Goal: Complete application form: Complete application form

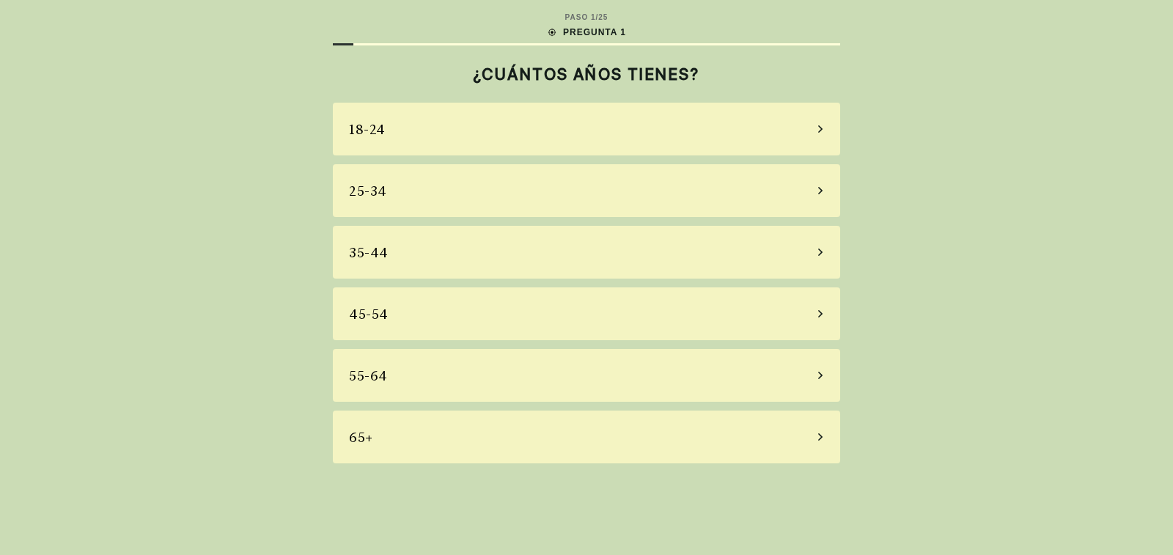
click at [820, 316] on icon at bounding box center [820, 313] width 4 height 7
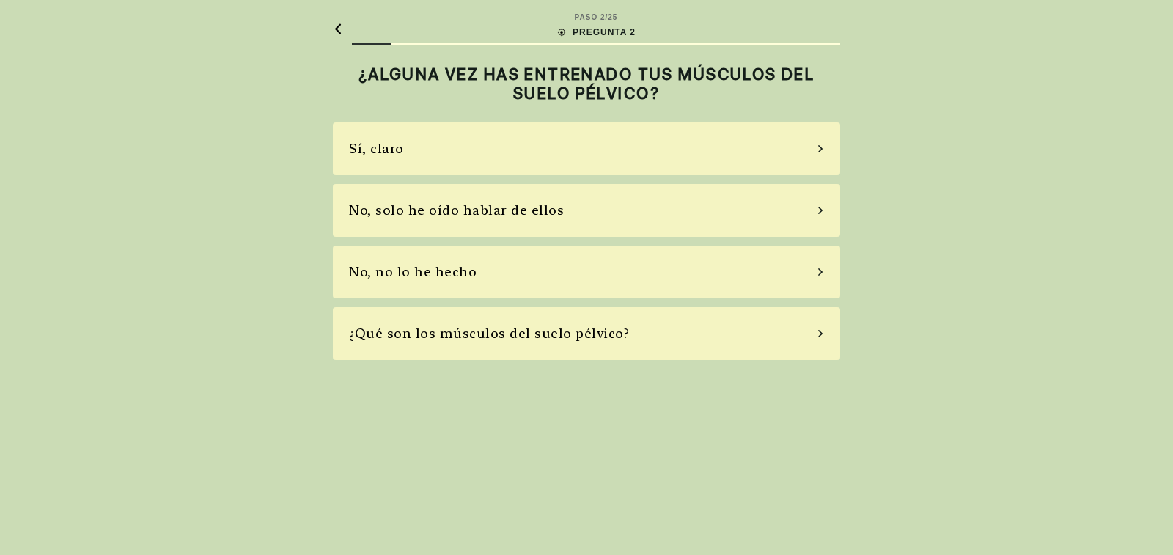
click at [824, 207] on div "No, solo he oído hablar de ellos" at bounding box center [586, 210] width 507 height 53
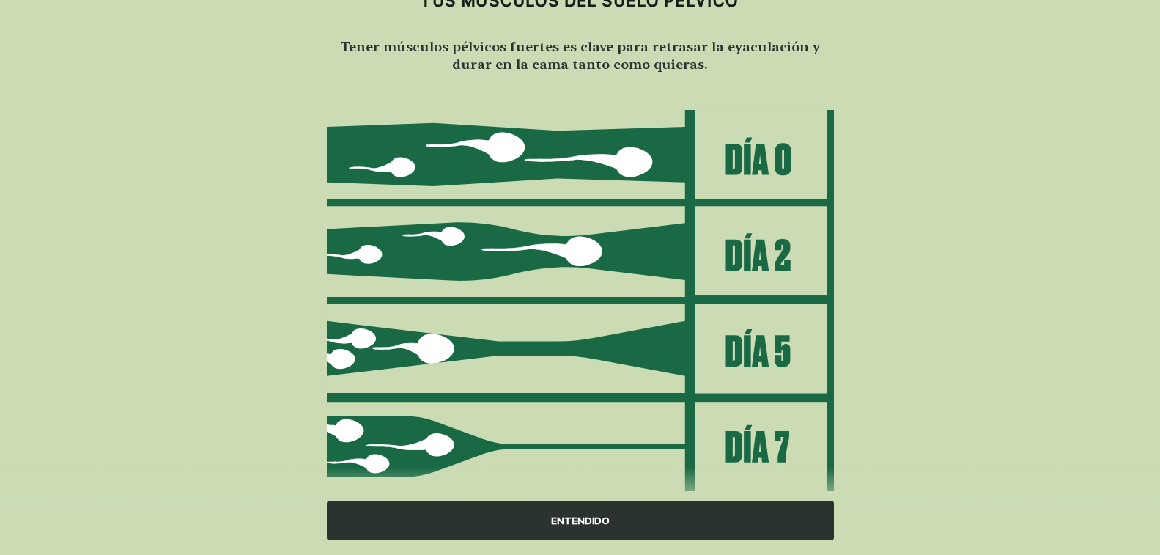
scroll to position [129, 0]
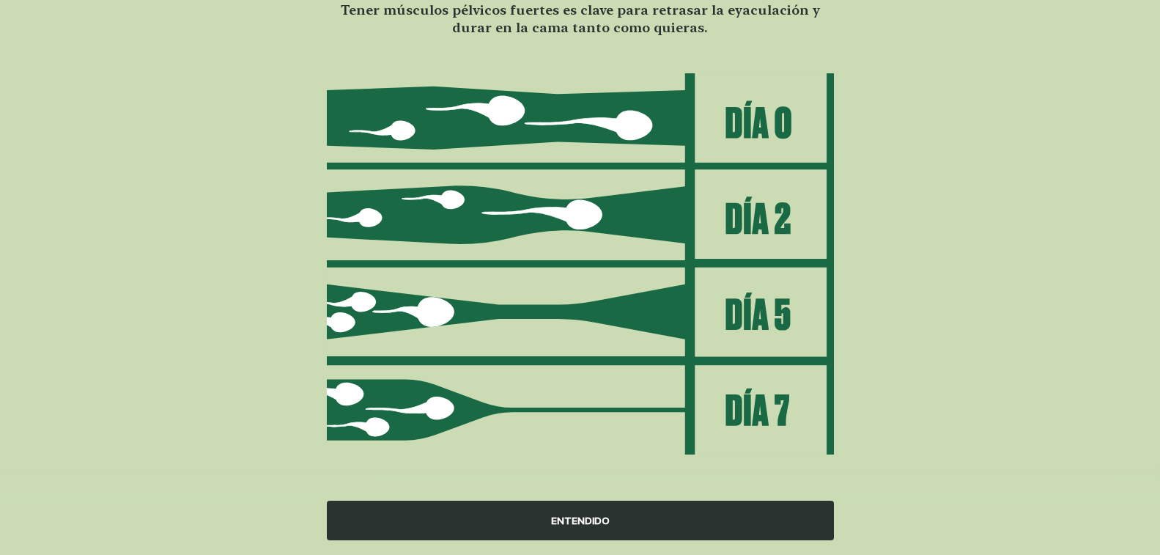
click at [606, 523] on div "ENTENDIDO" at bounding box center [580, 521] width 507 height 40
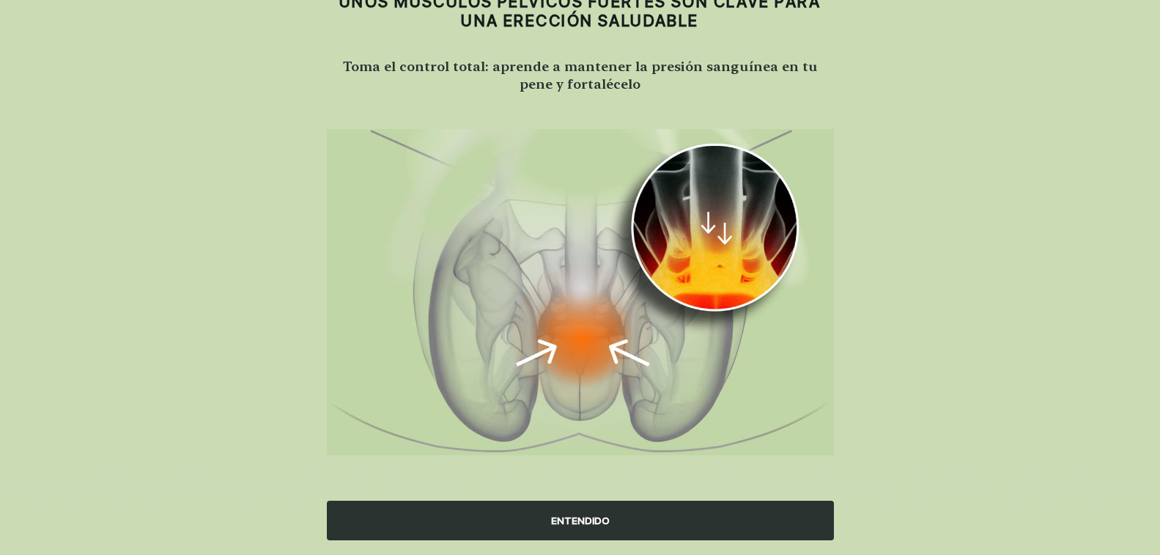
scroll to position [73, 0]
click at [606, 523] on div "ENTENDIDO" at bounding box center [580, 521] width 507 height 40
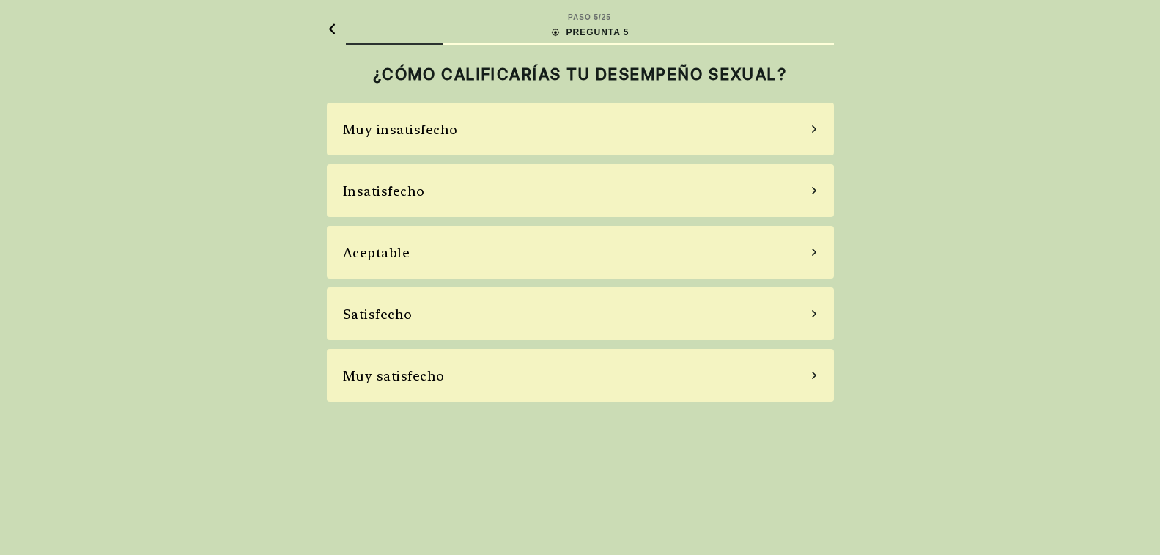
scroll to position [0, 0]
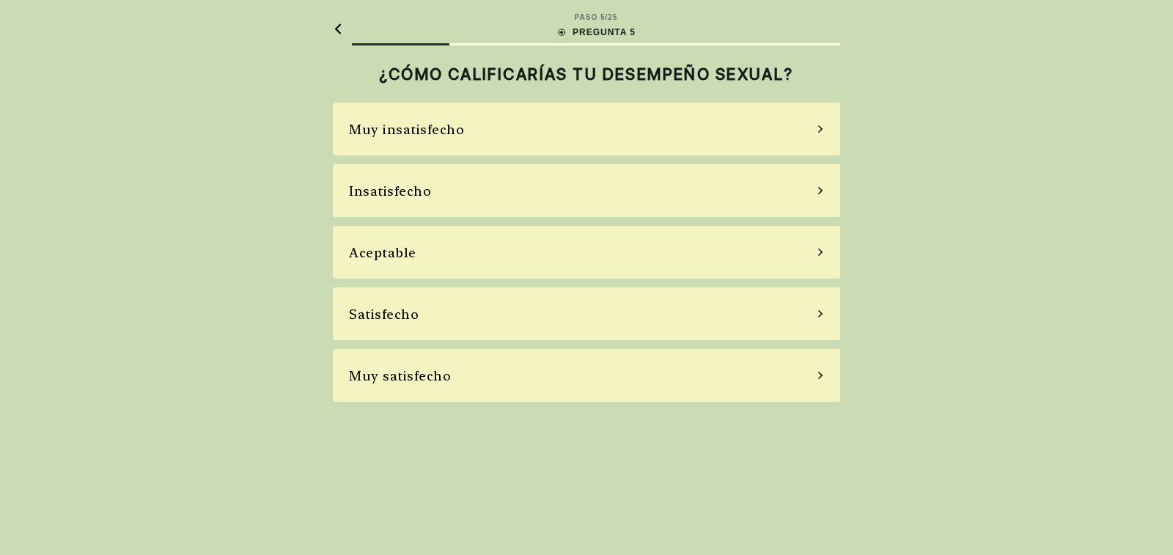
click at [822, 251] on icon at bounding box center [820, 252] width 7 height 13
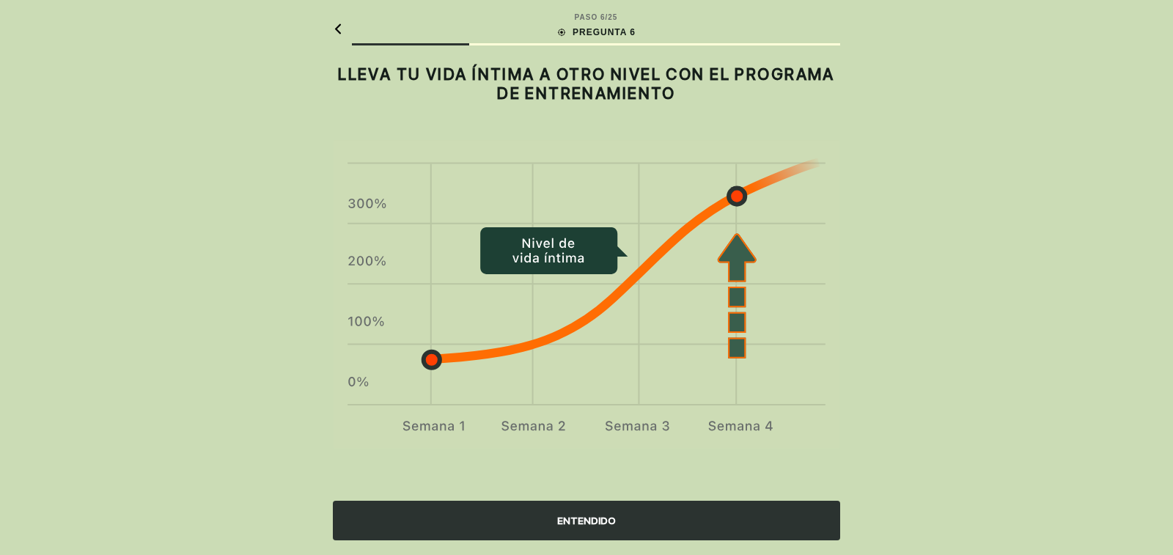
click at [625, 522] on div "ENTENDIDO" at bounding box center [586, 521] width 507 height 40
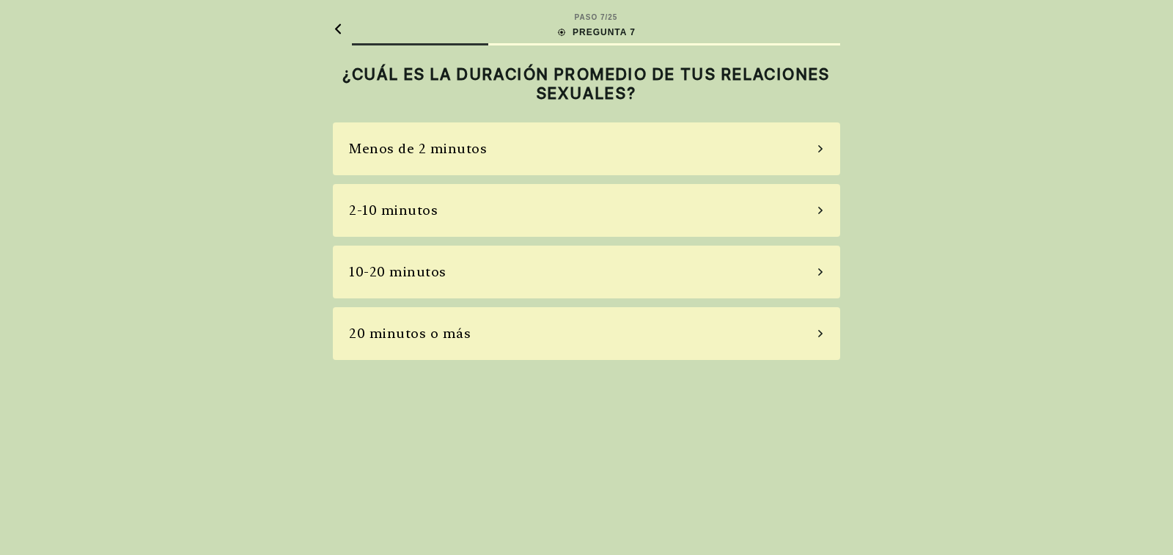
click at [820, 207] on icon at bounding box center [820, 210] width 7 height 13
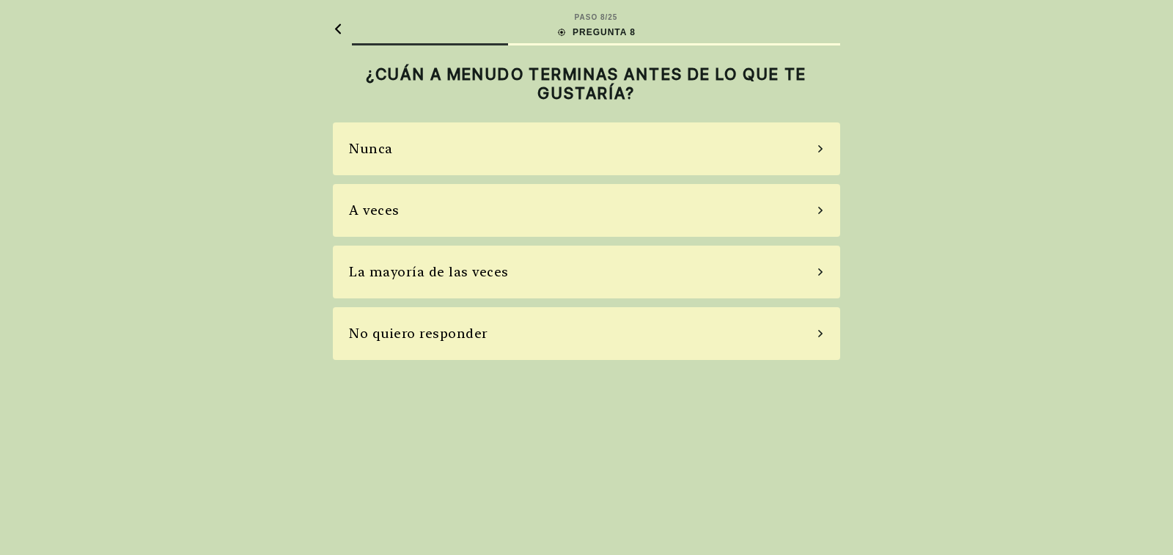
click at [821, 207] on icon at bounding box center [820, 210] width 7 height 13
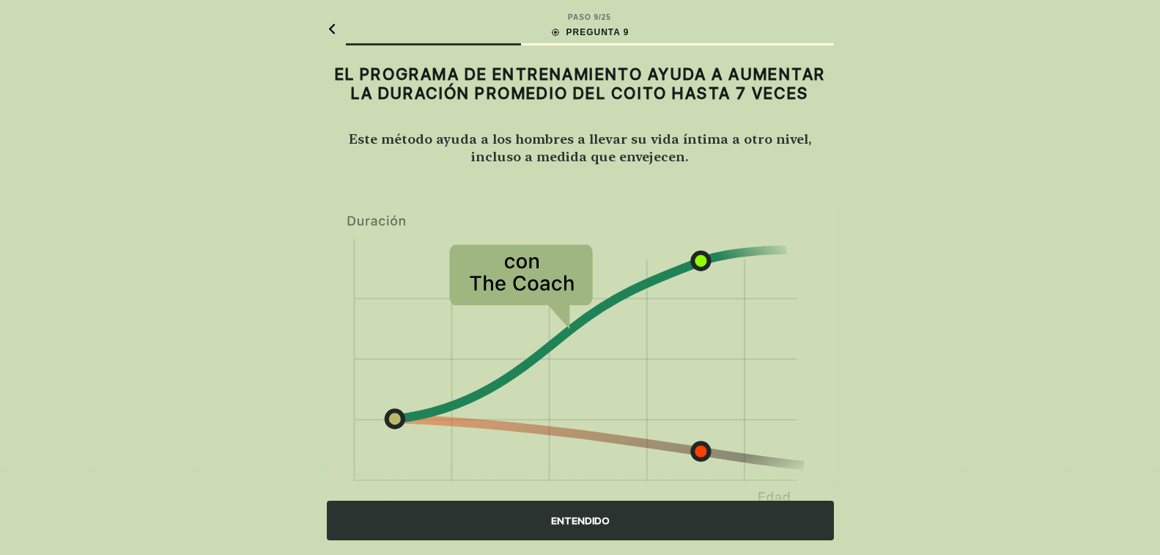
click at [607, 522] on div "ENTENDIDO" at bounding box center [580, 521] width 507 height 40
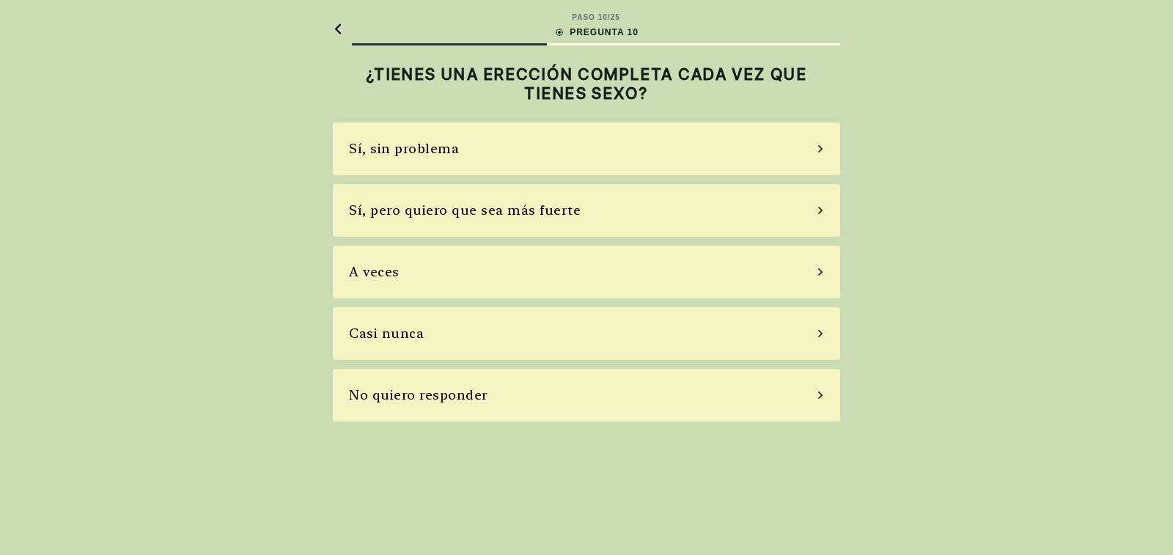
click at [817, 210] on icon at bounding box center [820, 210] width 7 height 13
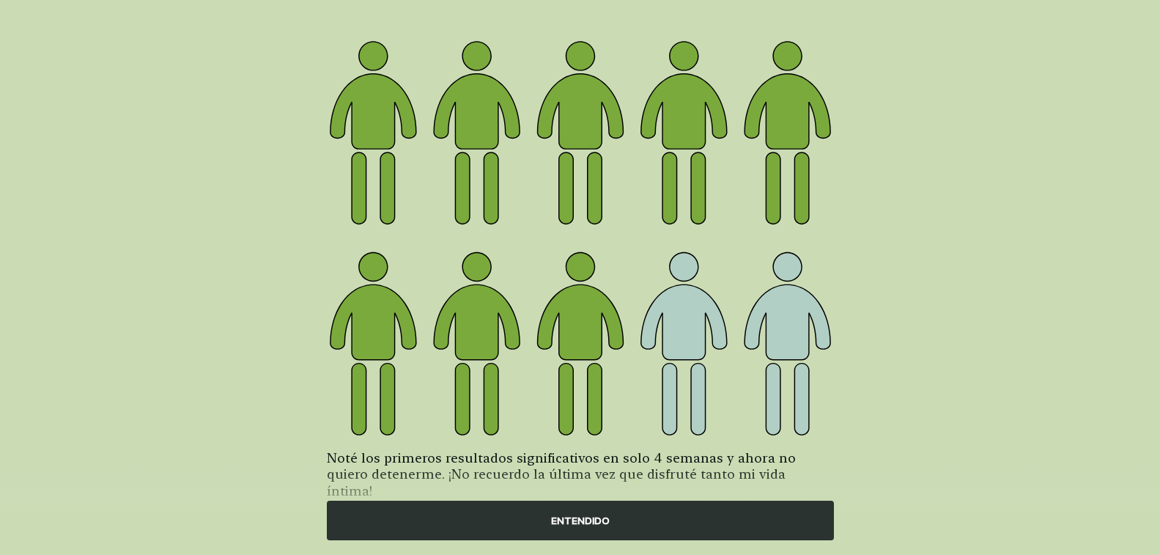
scroll to position [119, 0]
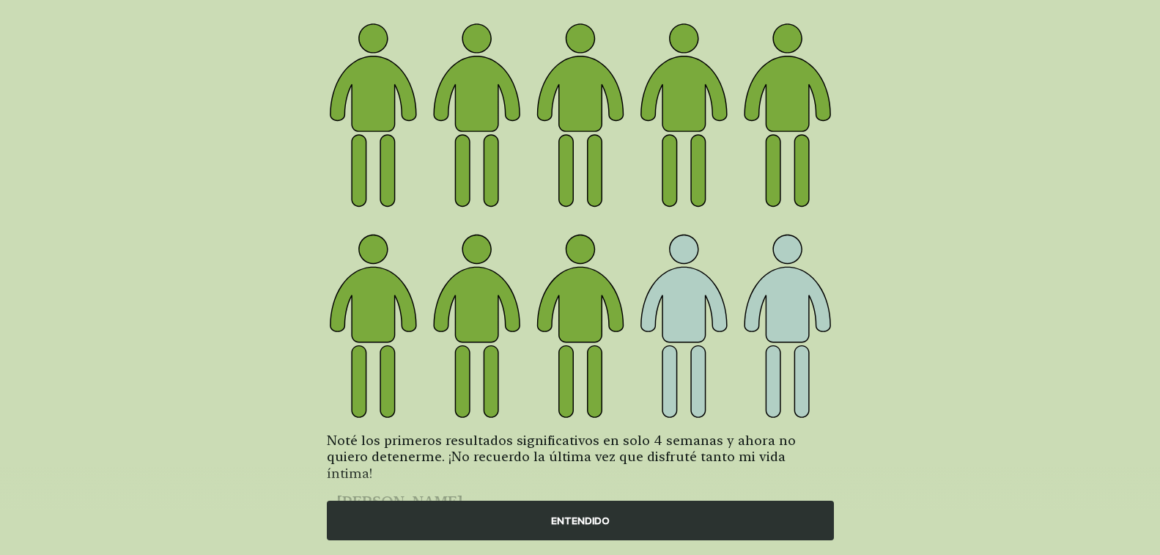
click at [630, 519] on div "ENTENDIDO" at bounding box center [580, 521] width 507 height 40
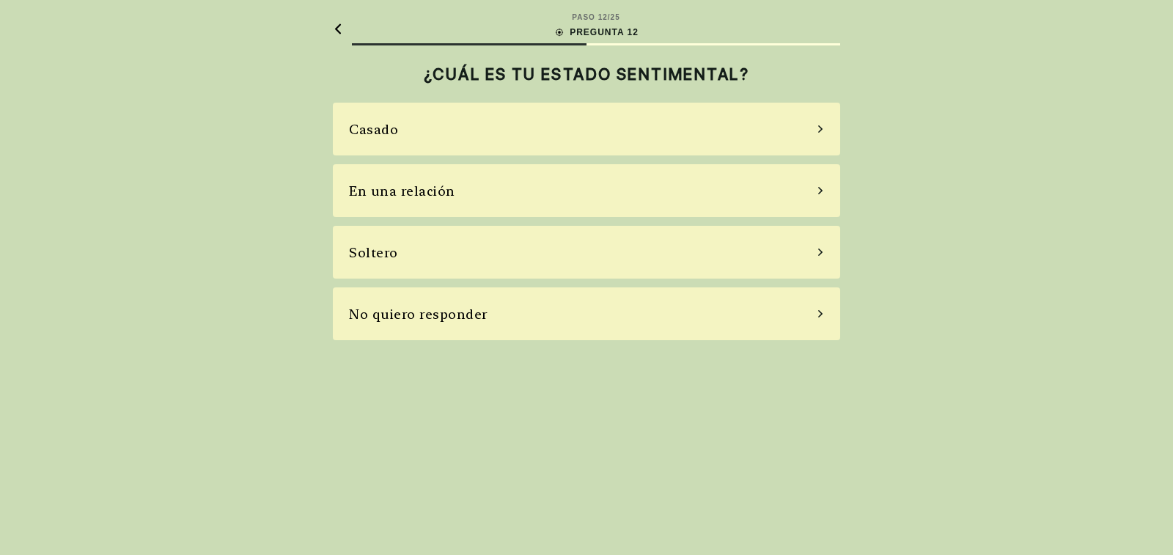
click at [824, 182] on div "En una relación" at bounding box center [586, 190] width 507 height 53
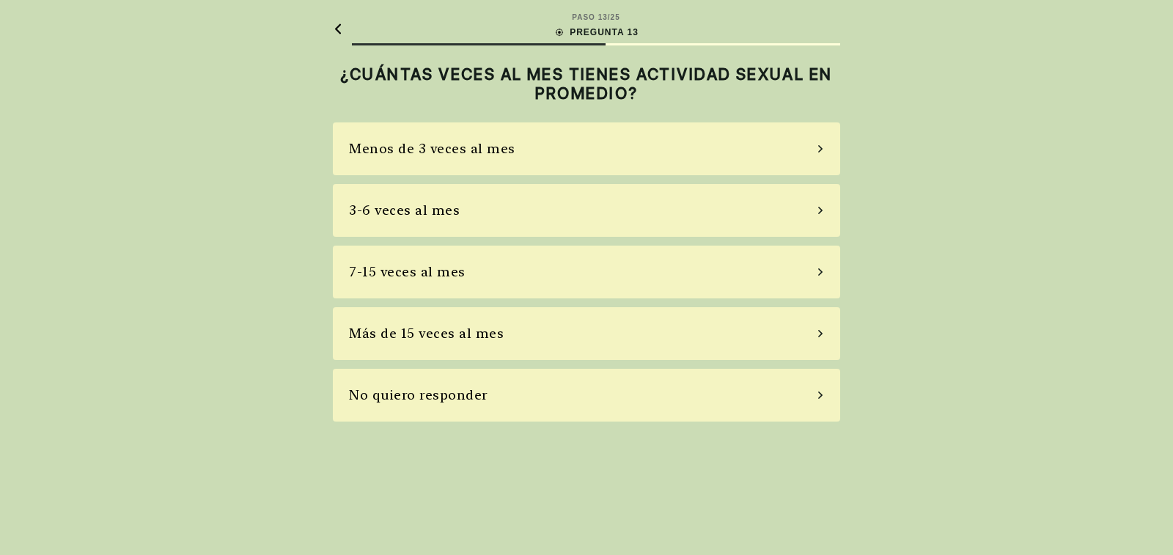
click at [822, 330] on icon at bounding box center [820, 333] width 7 height 13
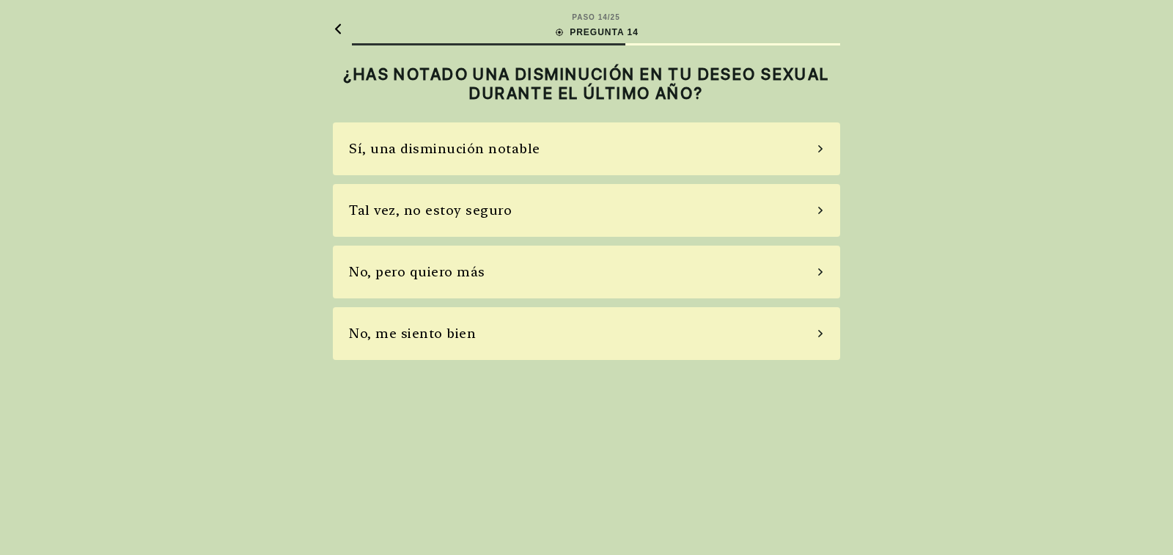
click at [820, 148] on icon at bounding box center [820, 148] width 7 height 13
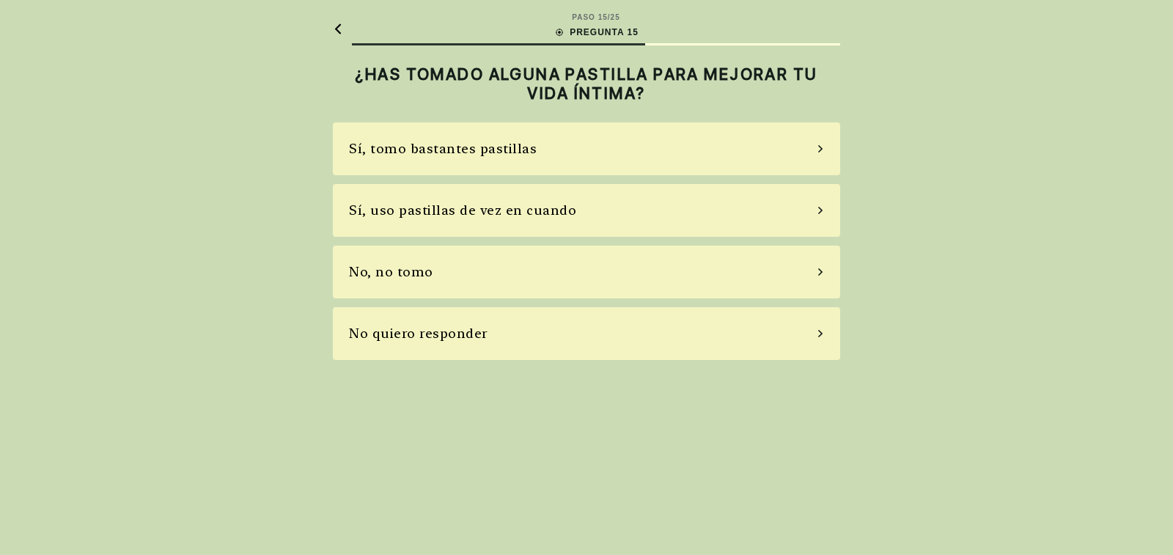
click at [818, 208] on icon at bounding box center [820, 210] width 7 height 13
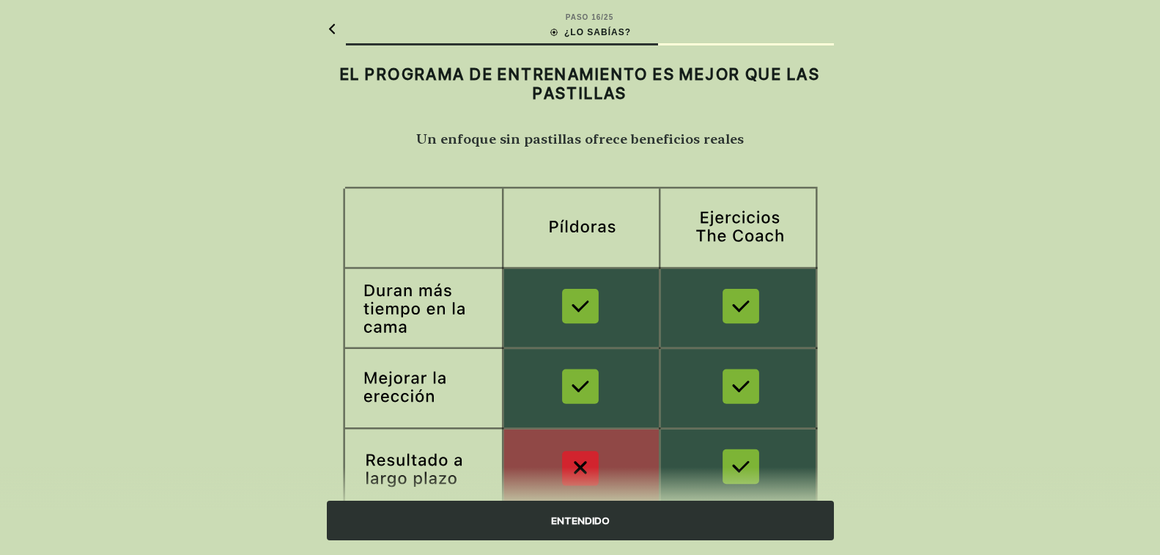
click at [583, 526] on div "ENTENDIDO" at bounding box center [580, 521] width 507 height 40
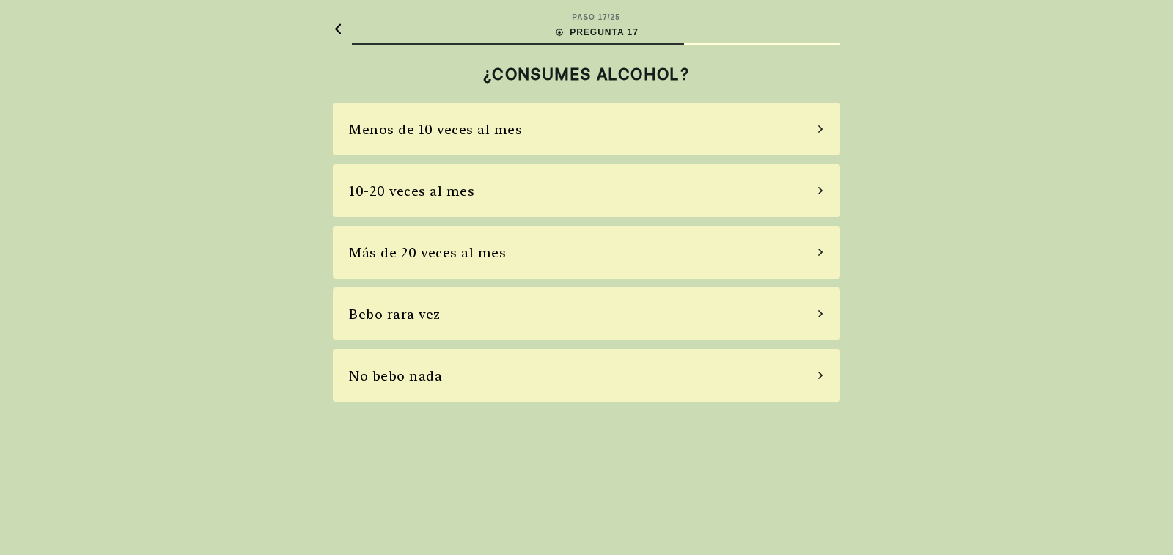
click at [822, 306] on div "Bebo rara vez" at bounding box center [586, 313] width 507 height 53
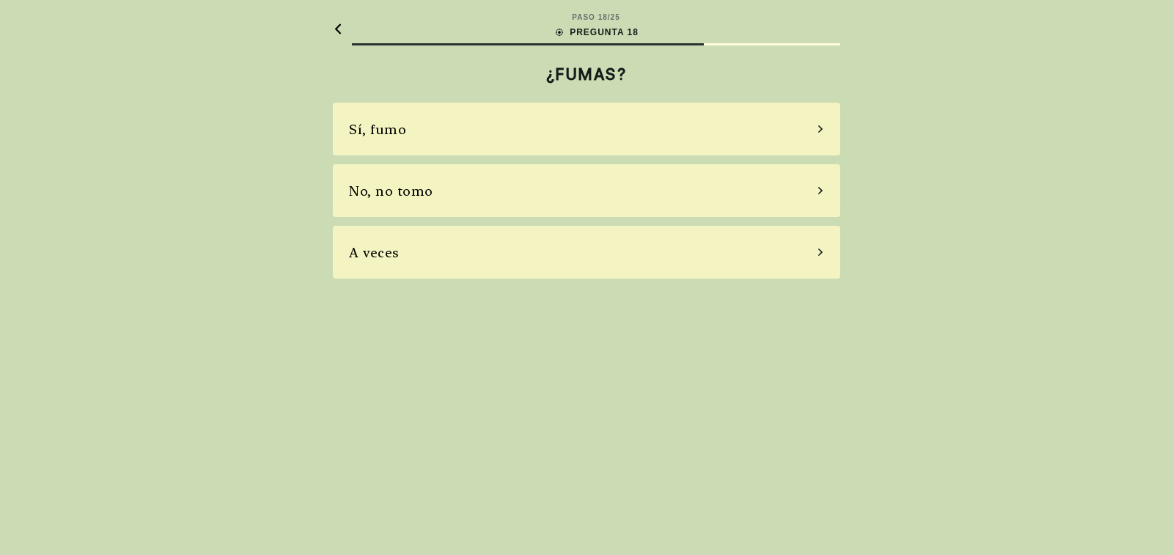
click at [819, 191] on icon at bounding box center [820, 190] width 7 height 13
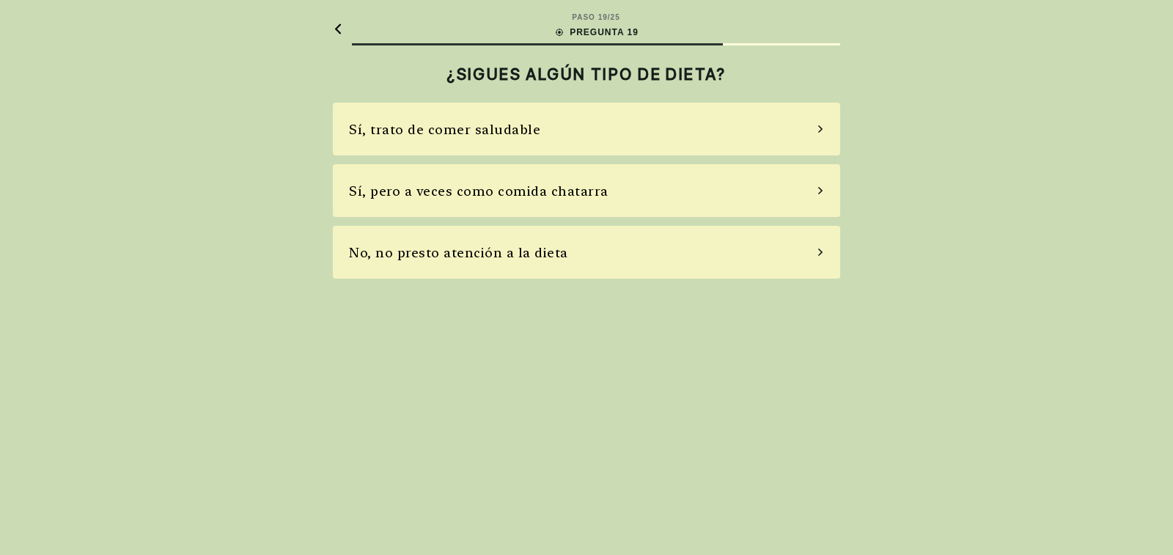
click at [819, 191] on icon at bounding box center [820, 190] width 7 height 13
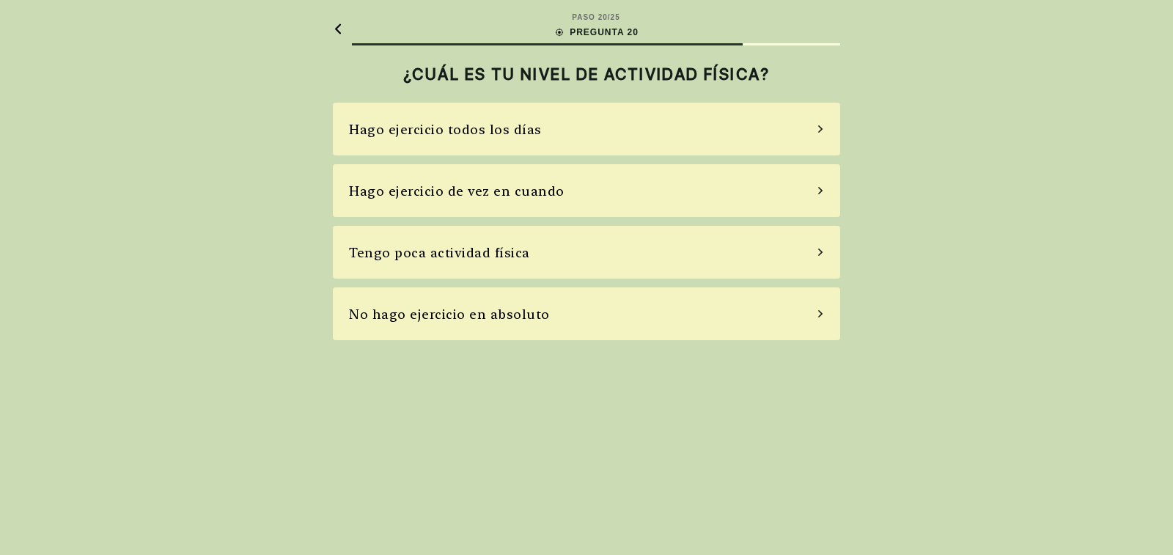
click at [818, 248] on div "Tengo poca actividad física" at bounding box center [586, 252] width 507 height 53
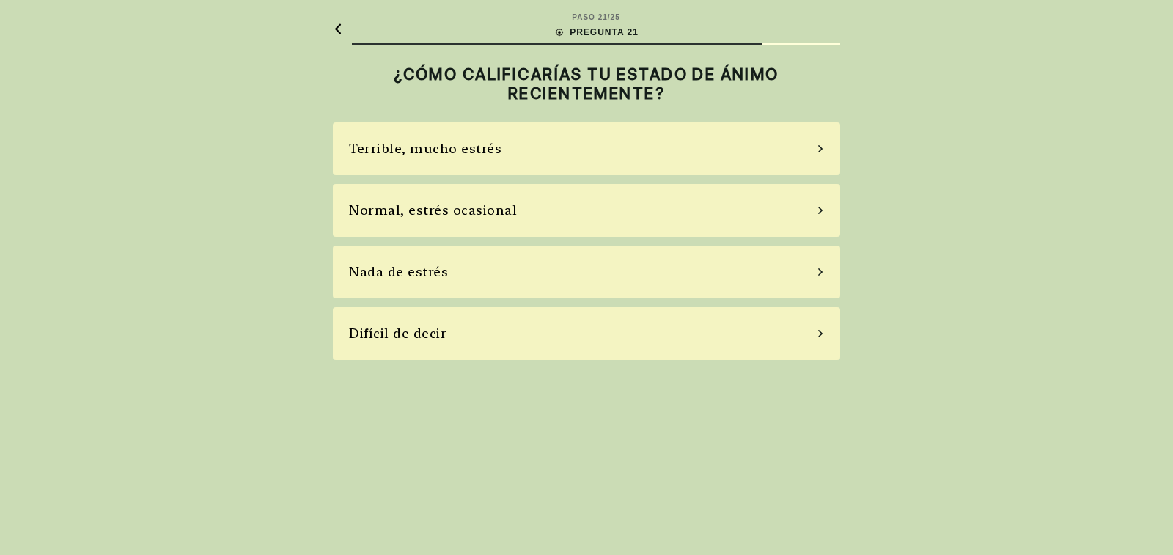
click at [821, 211] on icon at bounding box center [820, 210] width 4 height 7
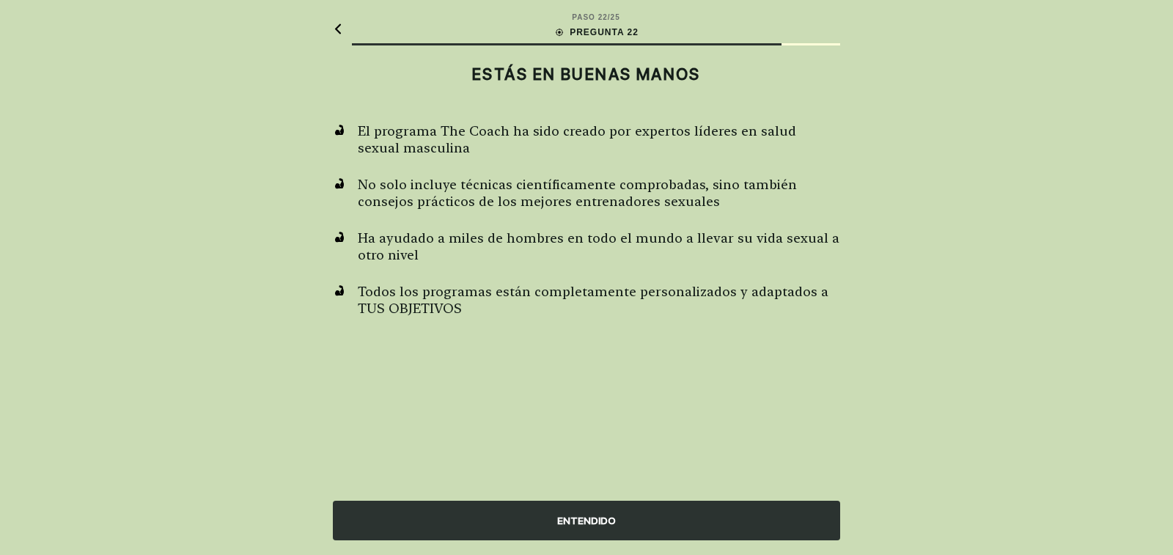
click at [685, 529] on div "ENTENDIDO" at bounding box center [586, 521] width 507 height 40
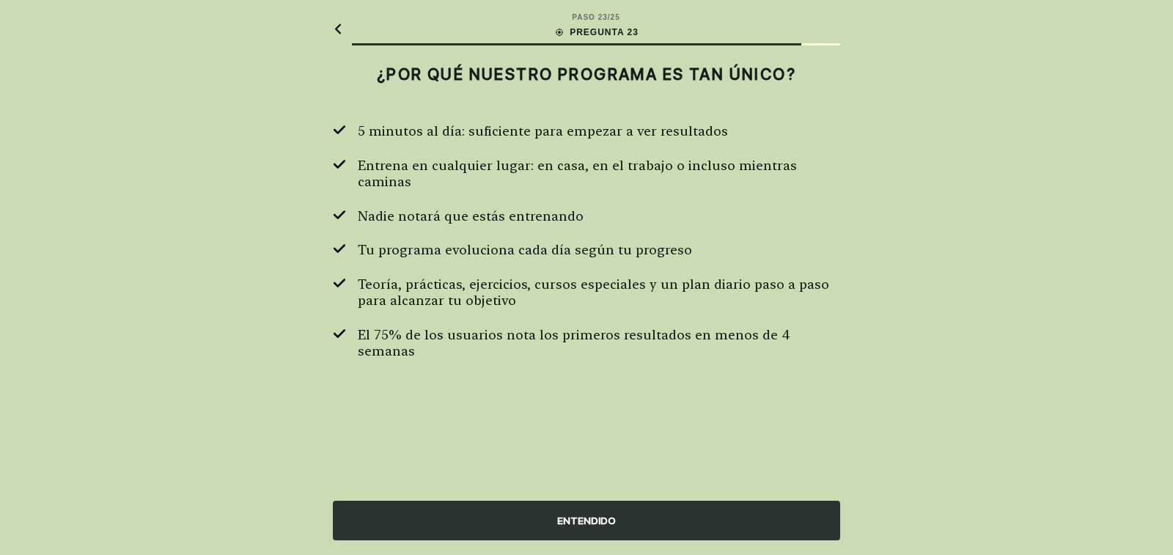
click at [685, 529] on div "ENTENDIDO" at bounding box center [586, 521] width 507 height 40
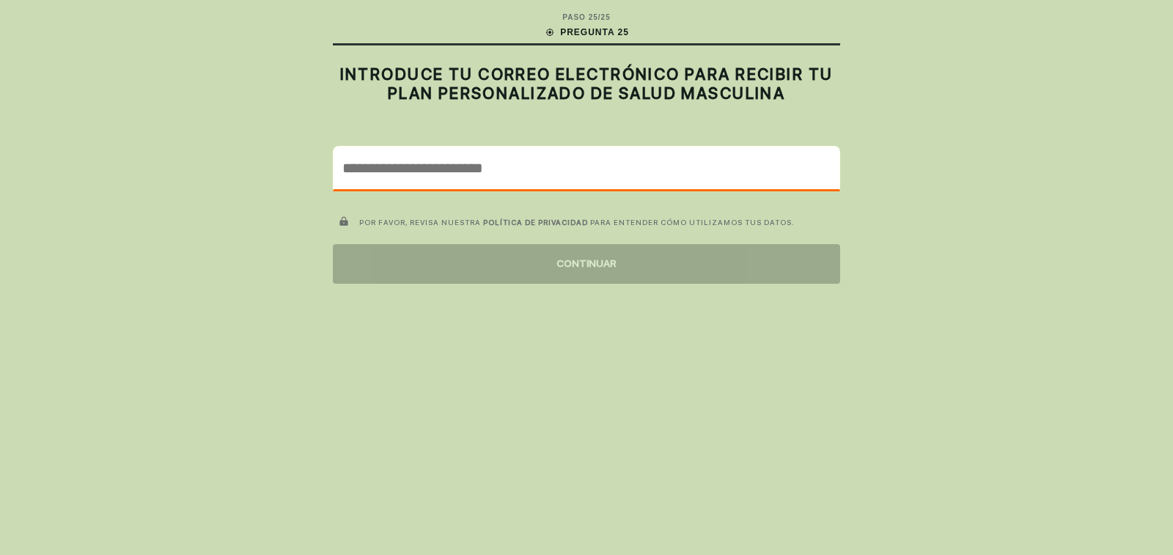
click at [375, 165] on input "email" at bounding box center [587, 168] width 506 height 43
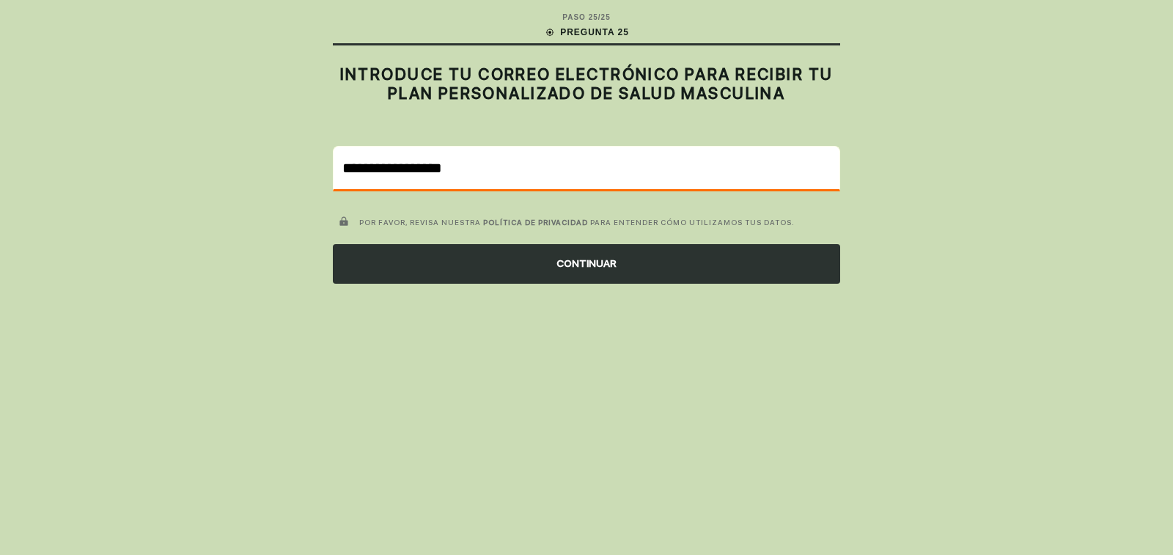
type input "**********"
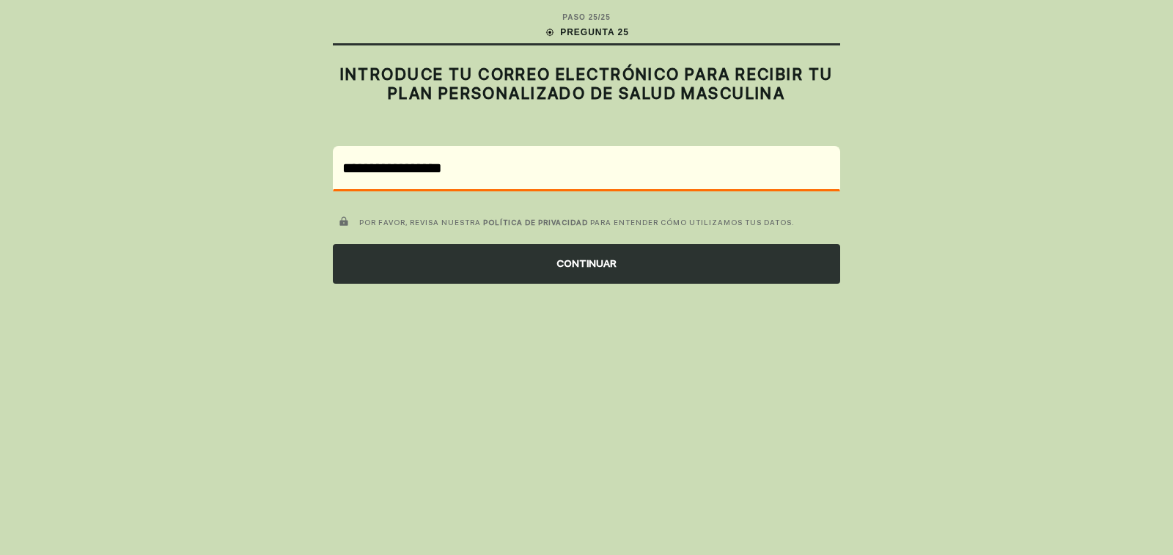
click at [578, 274] on div "CONTINUAR" at bounding box center [586, 264] width 507 height 40
